Goal: Leave review/rating: Share an evaluation or opinion about a product, service, or content

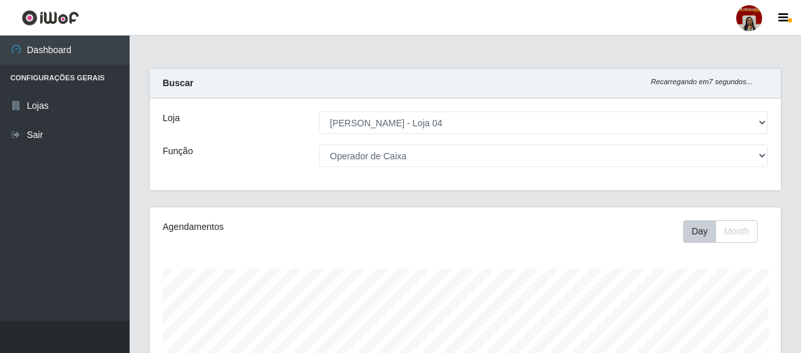
select select "251"
select select "22"
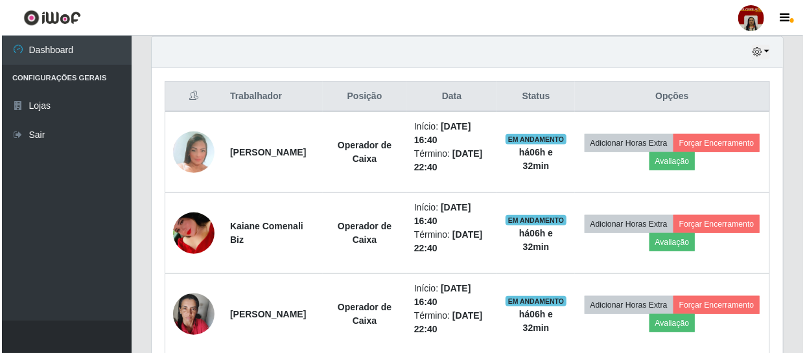
scroll to position [481, 0]
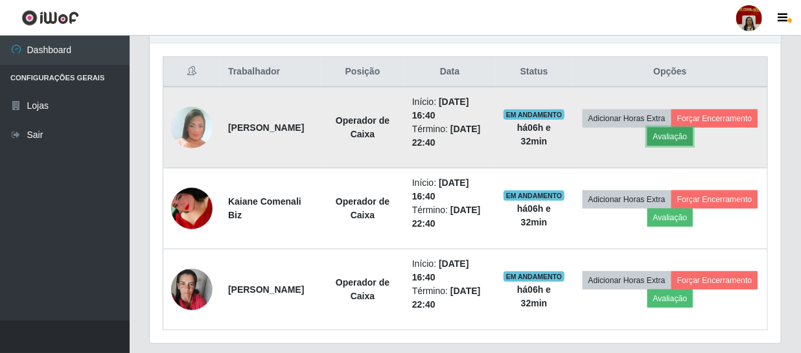
click at [693, 134] on button "Avaliação" at bounding box center [670, 137] width 46 height 18
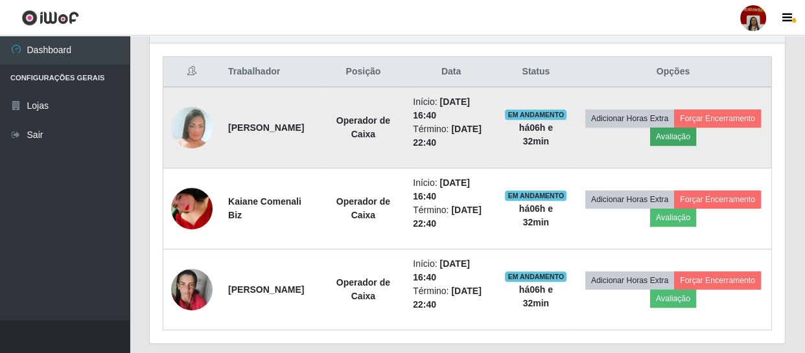
scroll to position [269, 625]
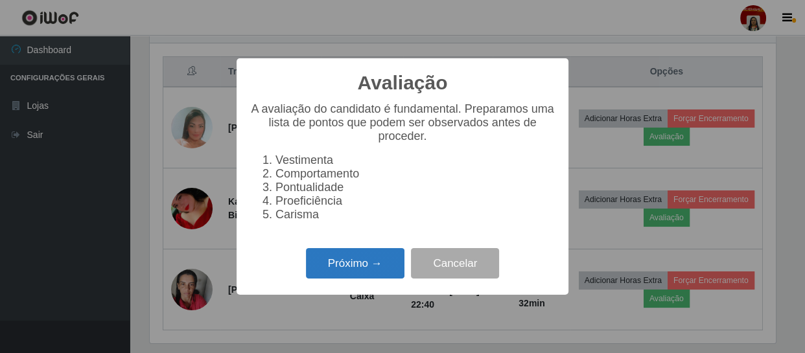
click at [389, 265] on button "Próximo →" at bounding box center [355, 263] width 99 height 30
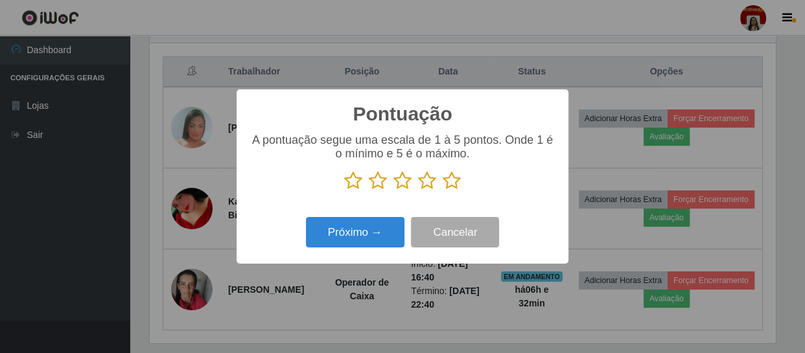
click at [448, 182] on icon at bounding box center [452, 180] width 18 height 19
click at [443, 191] on input "radio" at bounding box center [443, 191] width 0 height 0
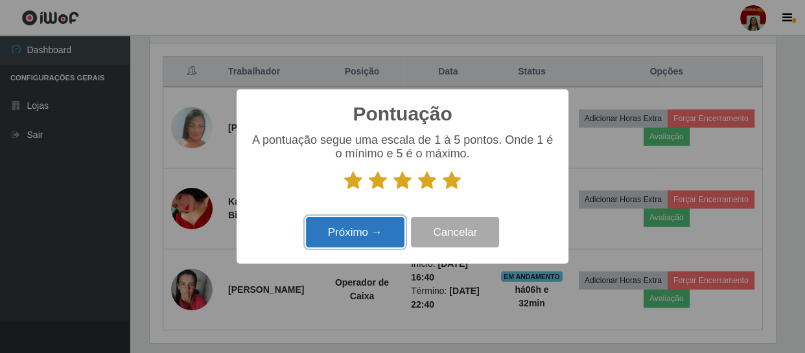
click at [384, 231] on button "Próximo →" at bounding box center [355, 232] width 99 height 30
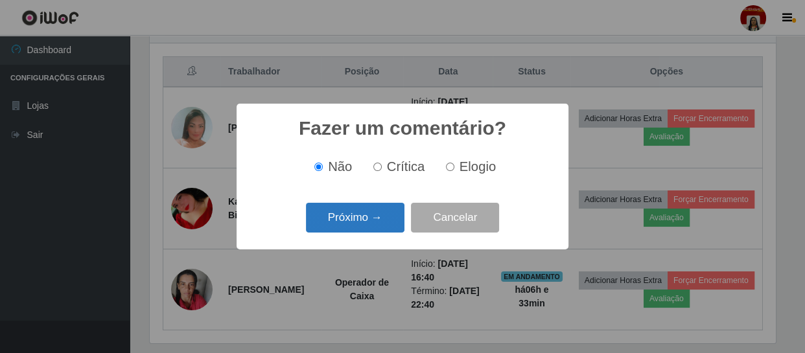
click at [386, 228] on button "Próximo →" at bounding box center [355, 218] width 99 height 30
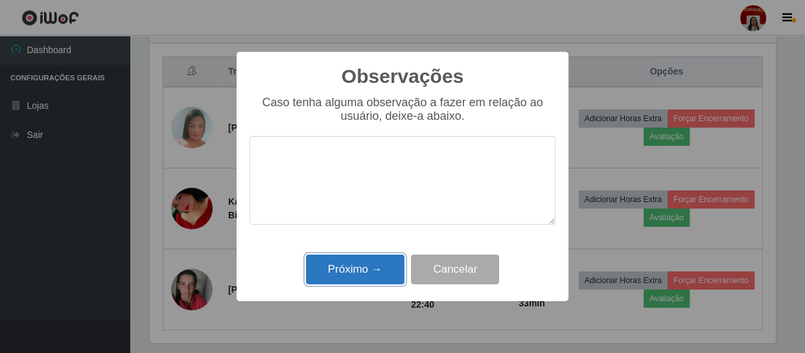
click at [383, 272] on button "Próximo →" at bounding box center [355, 270] width 99 height 30
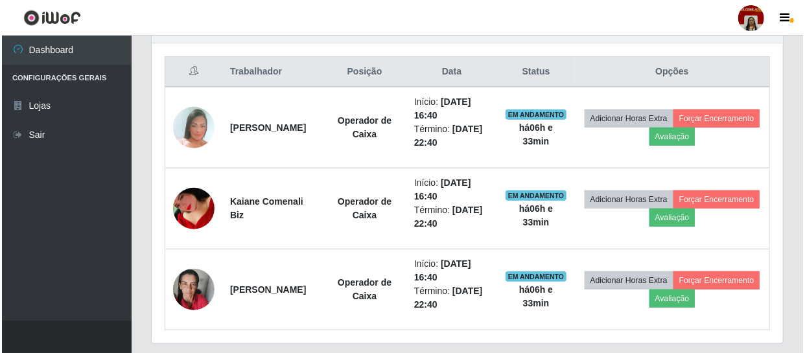
scroll to position [269, 631]
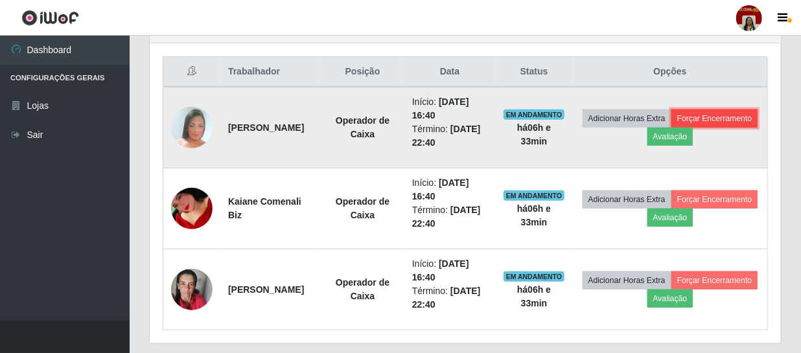
click at [671, 128] on button "Forçar Encerramento" at bounding box center [714, 119] width 87 height 18
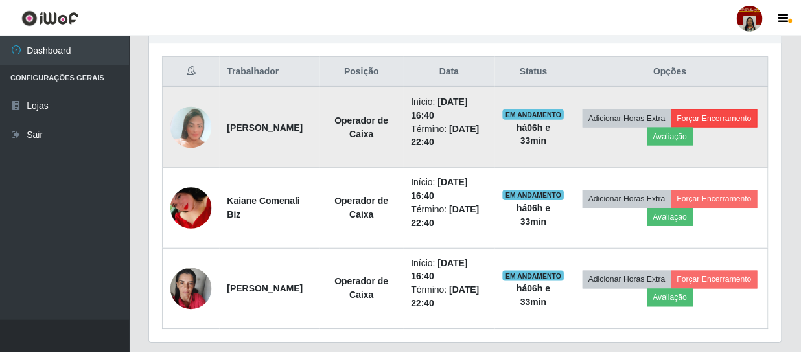
scroll to position [269, 625]
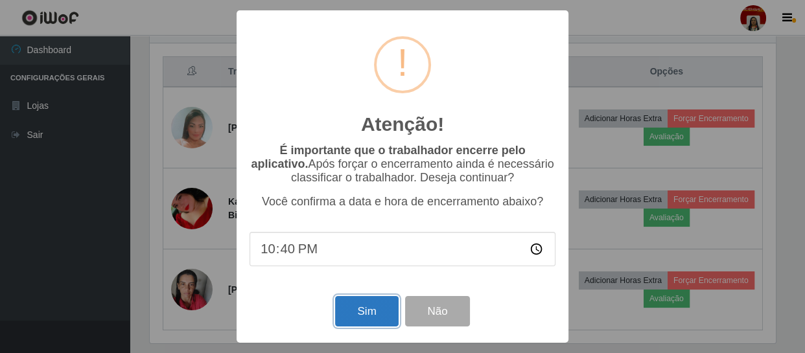
click at [356, 307] on button "Sim" at bounding box center [366, 311] width 63 height 30
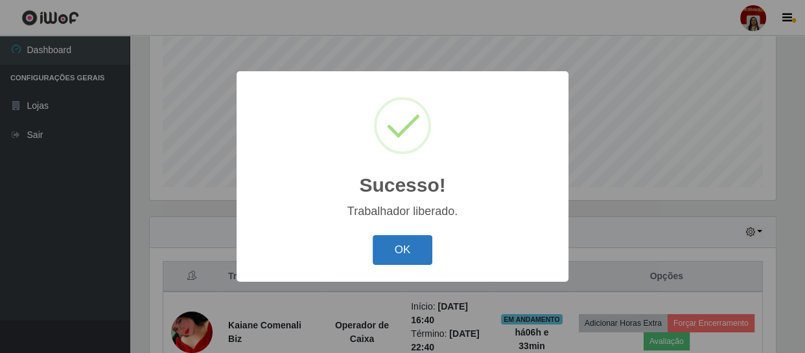
click at [406, 253] on button "OK" at bounding box center [403, 250] width 60 height 30
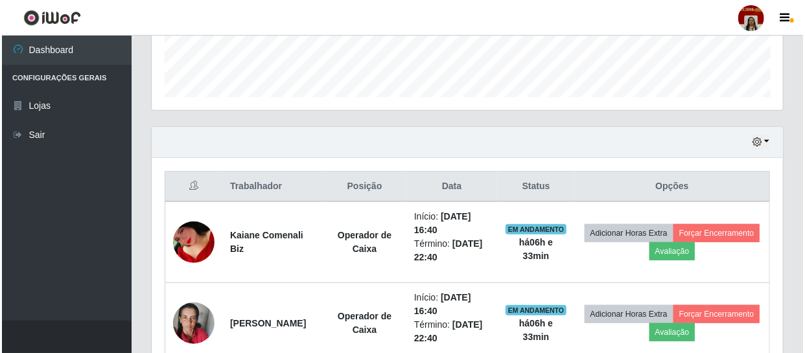
scroll to position [437, 0]
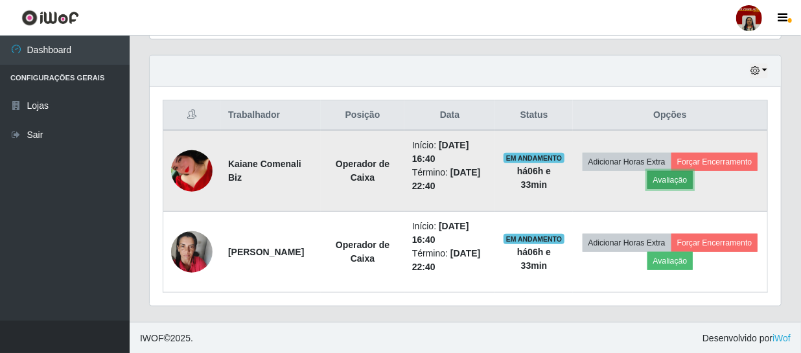
click at [693, 178] on button "Avaliação" at bounding box center [670, 180] width 46 height 18
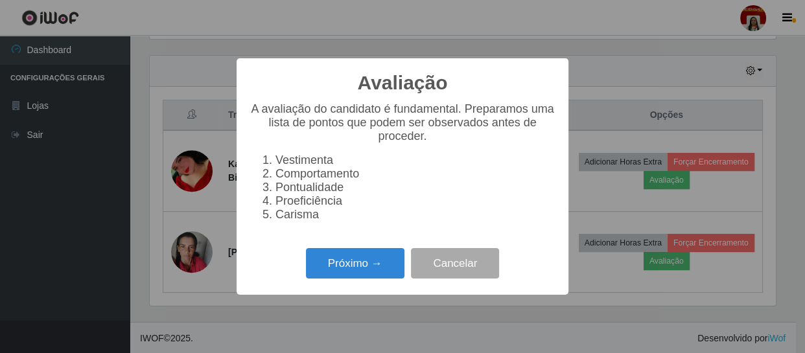
scroll to position [269, 625]
click at [364, 272] on button "Próximo →" at bounding box center [355, 263] width 99 height 30
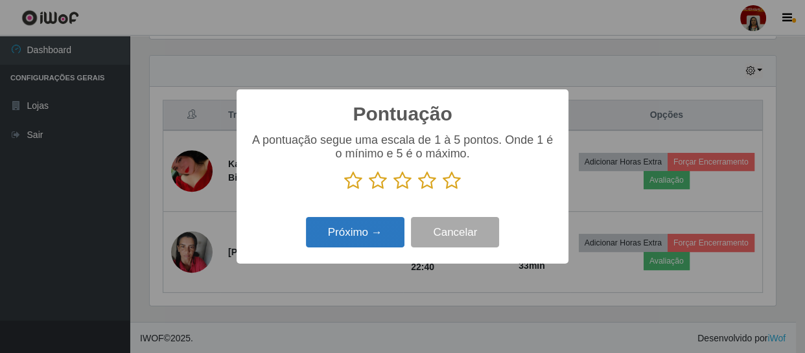
scroll to position [647834, 647476]
click at [454, 186] on icon at bounding box center [452, 180] width 18 height 19
click at [443, 191] on input "radio" at bounding box center [443, 191] width 0 height 0
click at [382, 224] on button "Próximo →" at bounding box center [355, 232] width 99 height 30
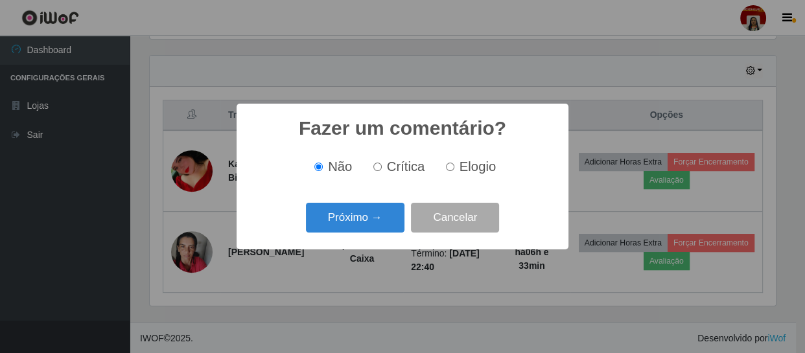
click at [382, 224] on button "Próximo →" at bounding box center [355, 218] width 99 height 30
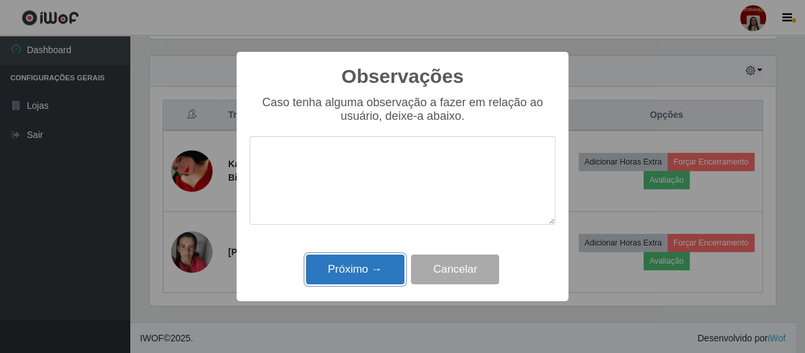
click at [380, 261] on button "Próximo →" at bounding box center [355, 270] width 99 height 30
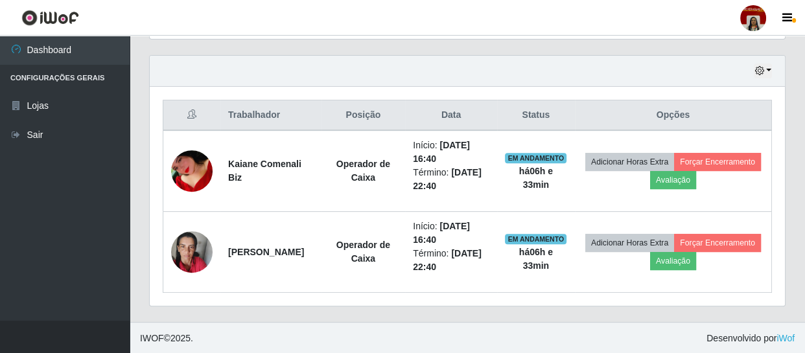
scroll to position [269, 631]
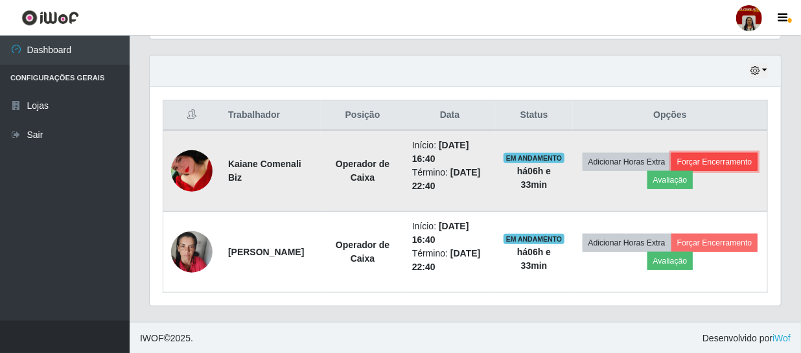
click at [671, 171] on button "Forçar Encerramento" at bounding box center [714, 162] width 87 height 18
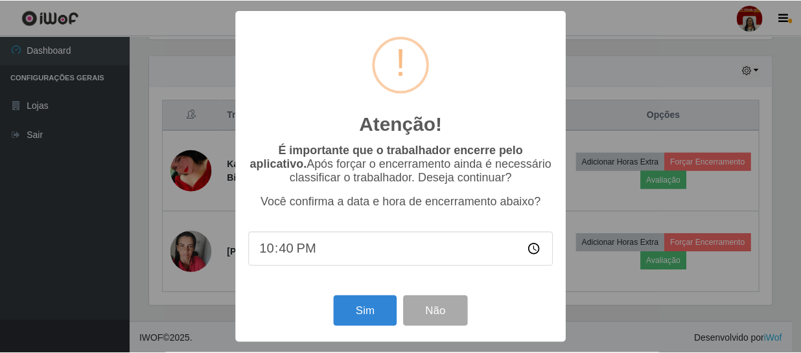
scroll to position [269, 625]
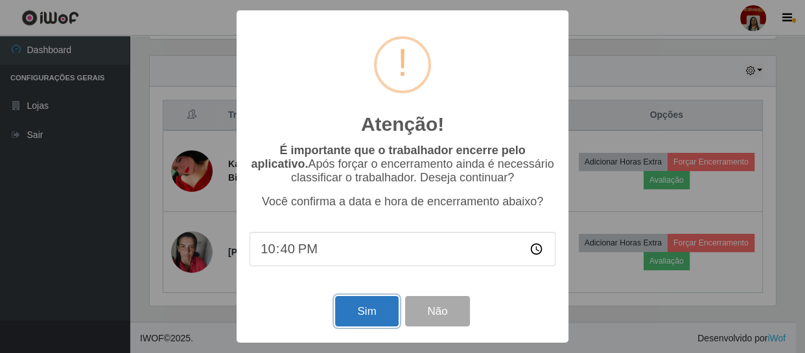
click at [373, 304] on button "Sim" at bounding box center [366, 311] width 63 height 30
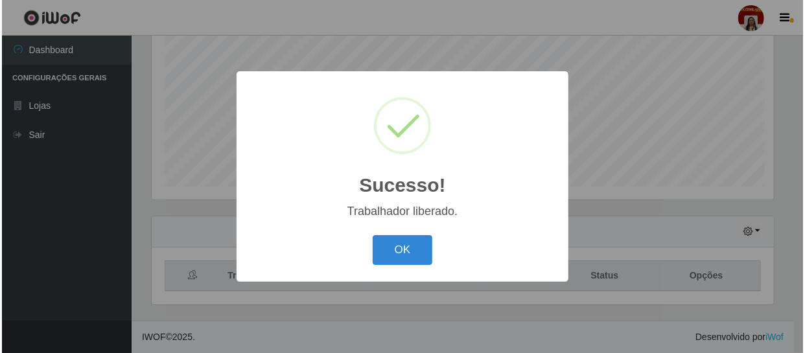
scroll to position [0, 0]
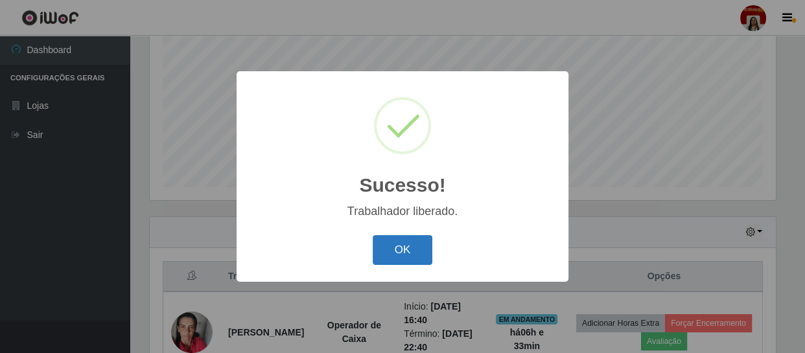
click at [408, 240] on button "OK" at bounding box center [403, 250] width 60 height 30
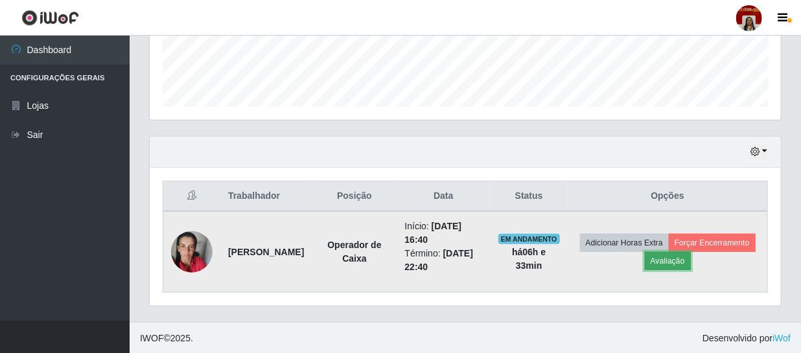
click at [691, 257] on button "Avaliação" at bounding box center [668, 261] width 46 height 18
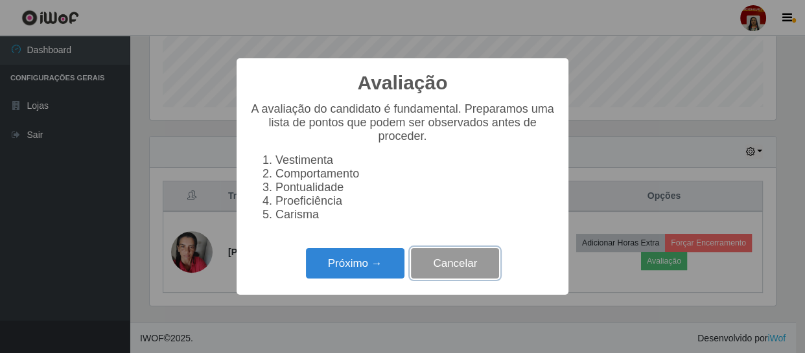
click at [441, 272] on button "Cancelar" at bounding box center [455, 263] width 88 height 30
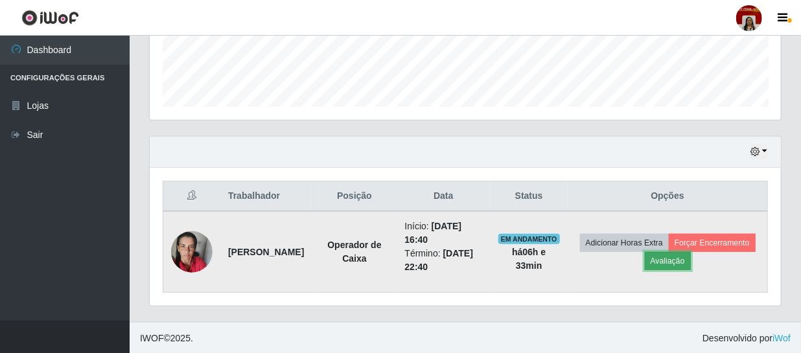
click at [691, 257] on button "Avaliação" at bounding box center [668, 261] width 46 height 18
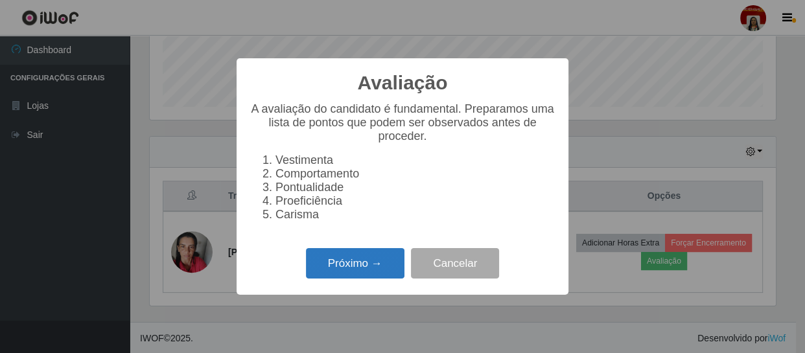
click at [383, 261] on button "Próximo →" at bounding box center [355, 263] width 99 height 30
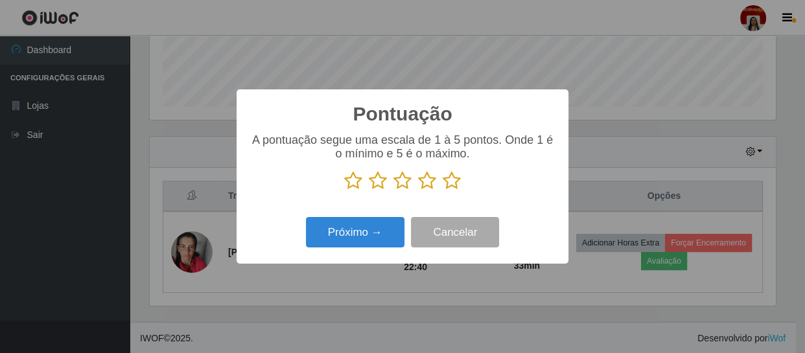
click at [456, 181] on icon at bounding box center [452, 180] width 18 height 19
click at [443, 191] on input "radio" at bounding box center [443, 191] width 0 height 0
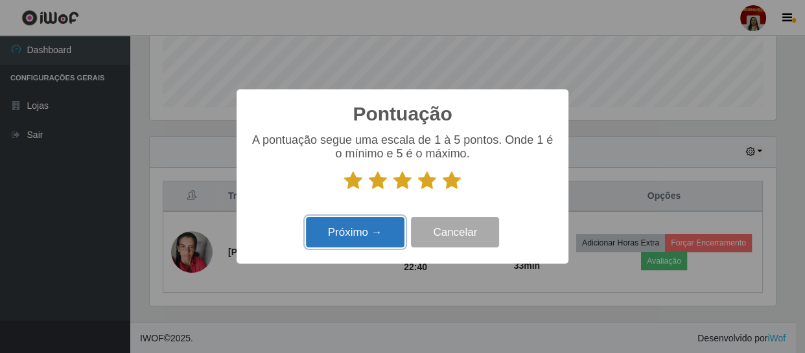
click at [381, 227] on button "Próximo →" at bounding box center [355, 232] width 99 height 30
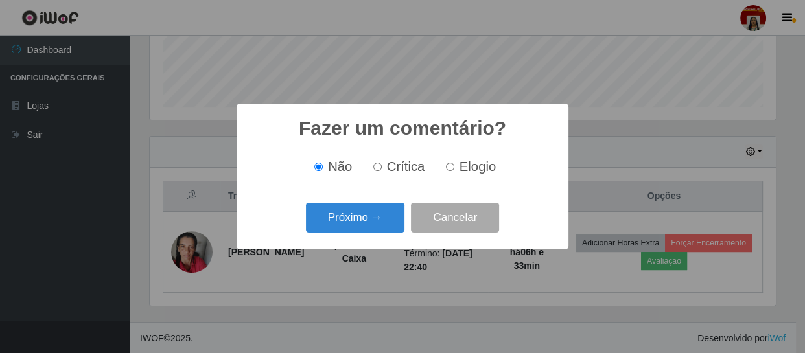
click at [381, 227] on button "Próximo →" at bounding box center [355, 218] width 99 height 30
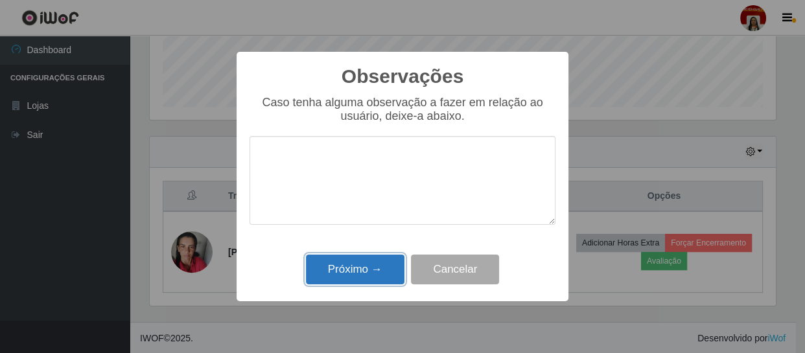
click at [376, 272] on button "Próximo →" at bounding box center [355, 270] width 99 height 30
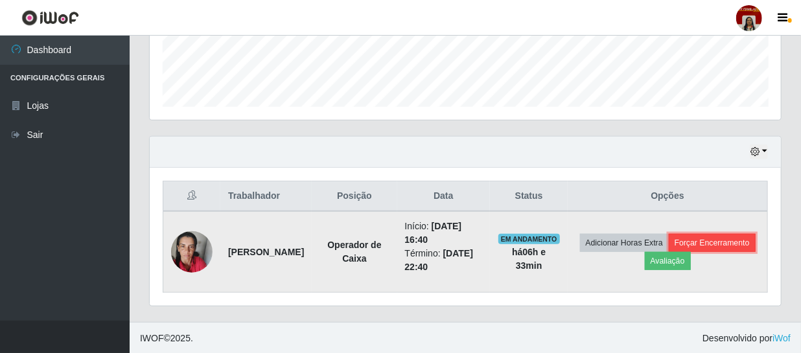
click at [669, 252] on button "Forçar Encerramento" at bounding box center [712, 243] width 87 height 18
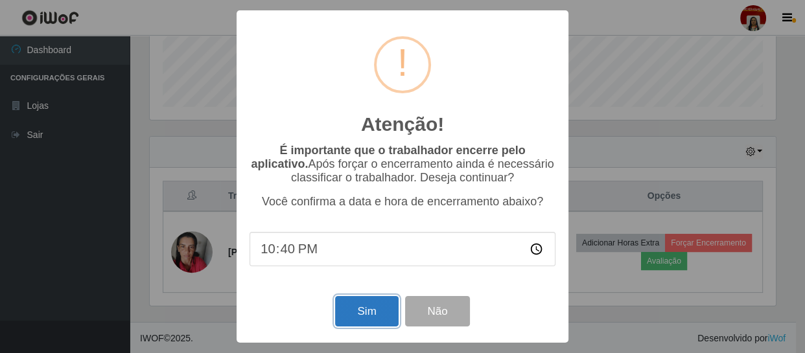
click at [377, 308] on button "Sim" at bounding box center [366, 311] width 63 height 30
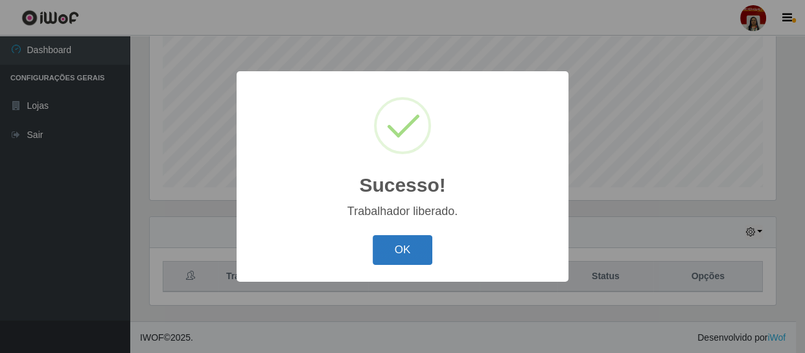
click at [419, 249] on button "OK" at bounding box center [403, 250] width 60 height 30
